Goal: Task Accomplishment & Management: Manage account settings

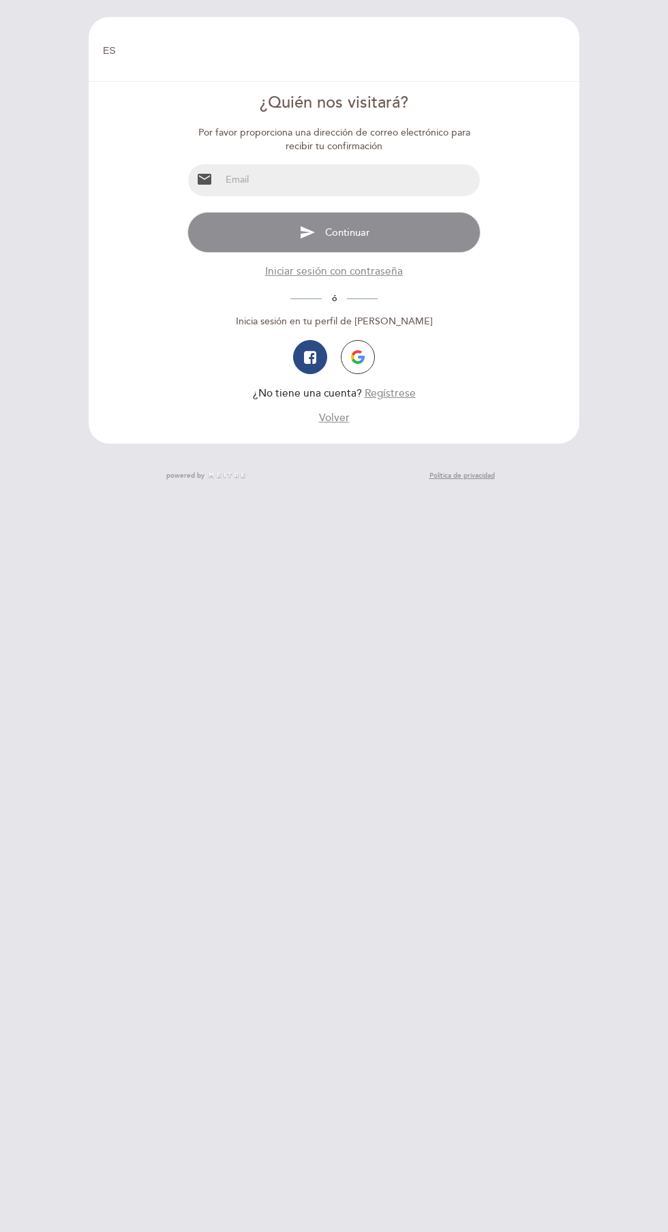
select select "es"
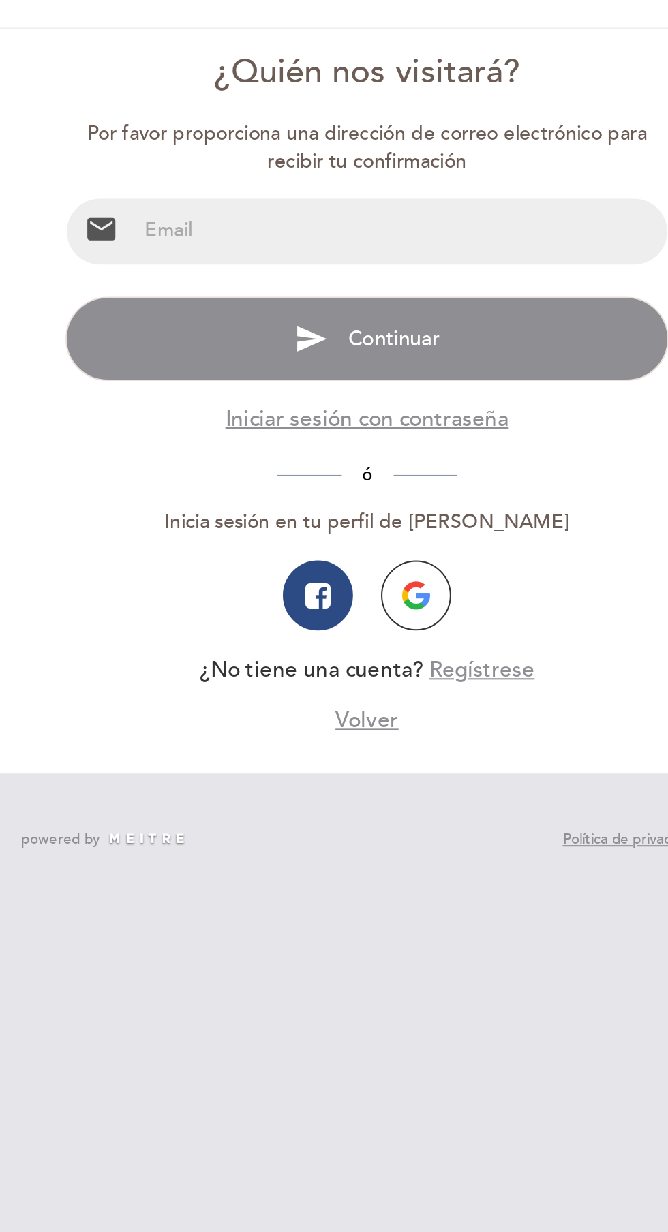
click at [240, 175] on input "email" at bounding box center [350, 180] width 258 height 32
click at [261, 185] on input "email" at bounding box center [350, 180] width 258 height 32
type input "[PERSON_NAME][EMAIL_ADDRESS][DOMAIN_NAME]"
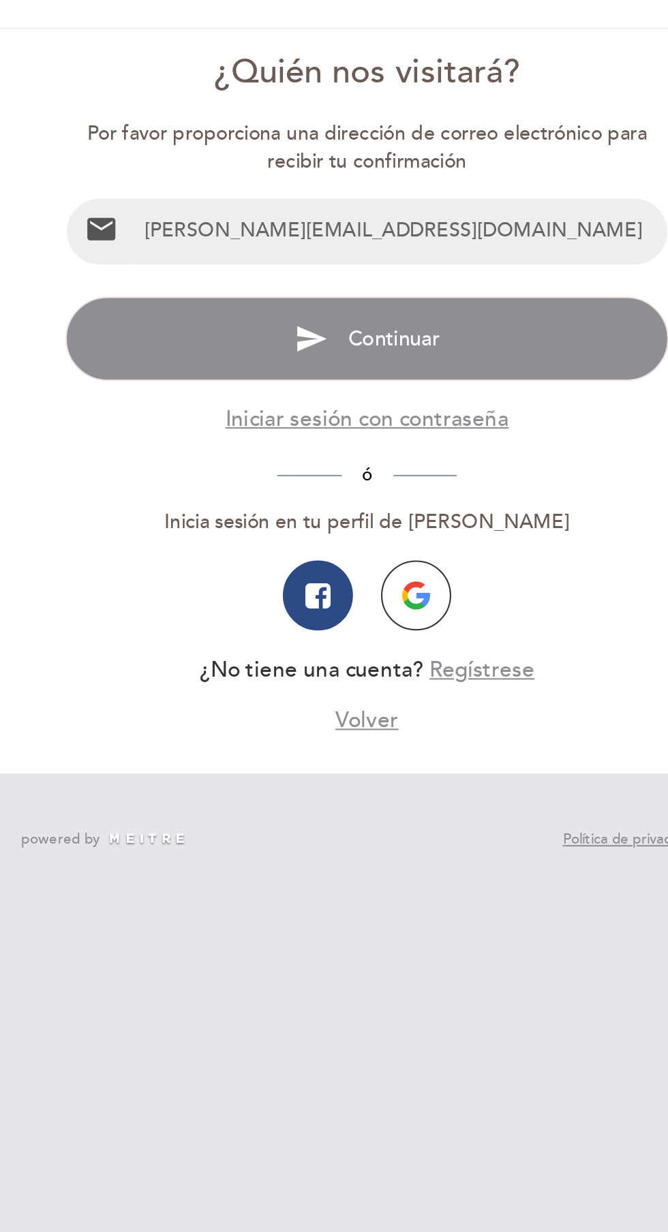
click at [263, 232] on button "send Continuar" at bounding box center [333, 232] width 292 height 41
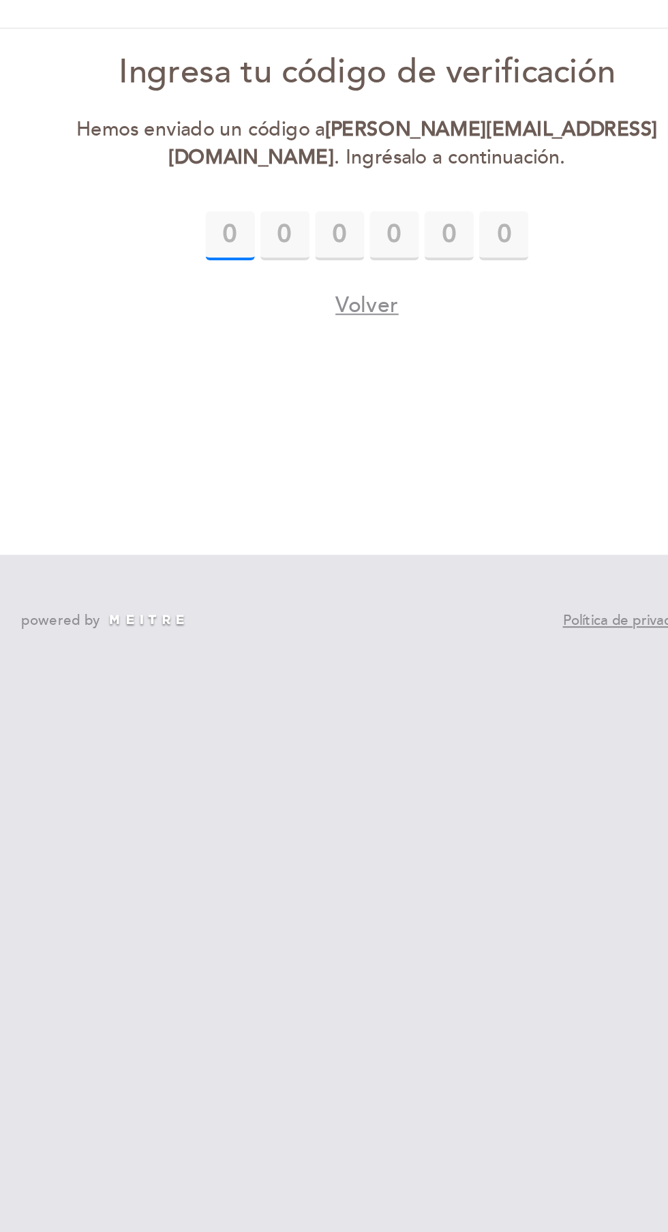
click at [271, 180] on input "text" at bounding box center [268, 182] width 24 height 24
type input "3"
type input "5"
type input "1"
type input "7"
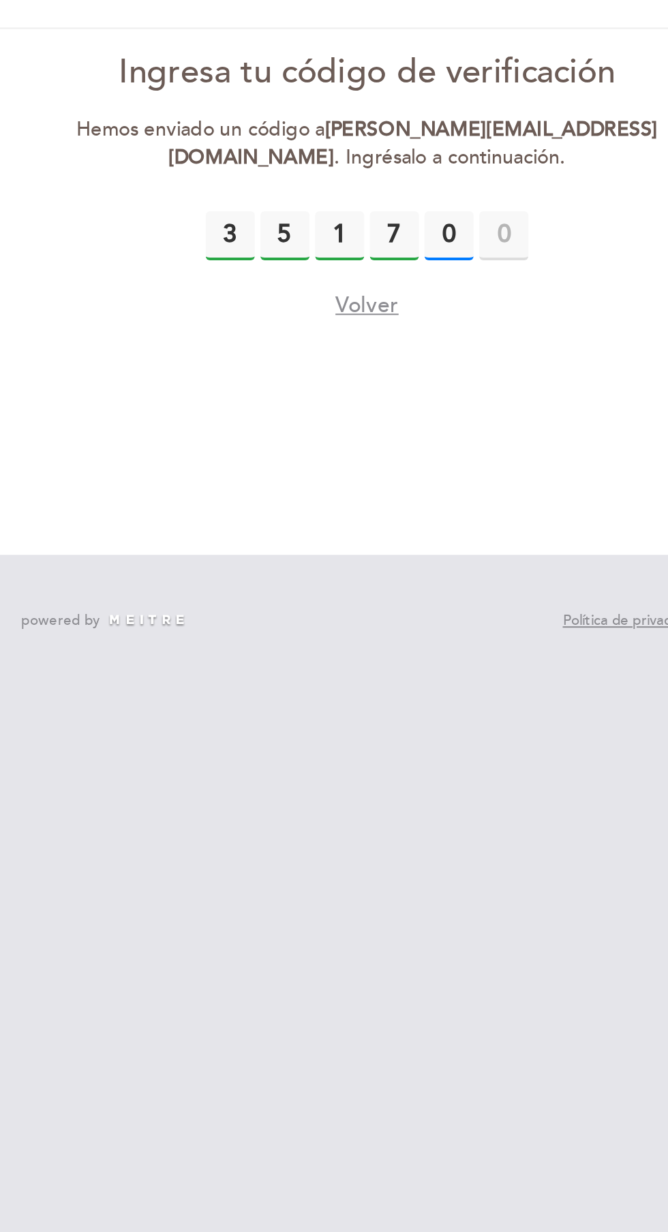
type input "0"
type input "8"
